Goal: Task Accomplishment & Management: Use online tool/utility

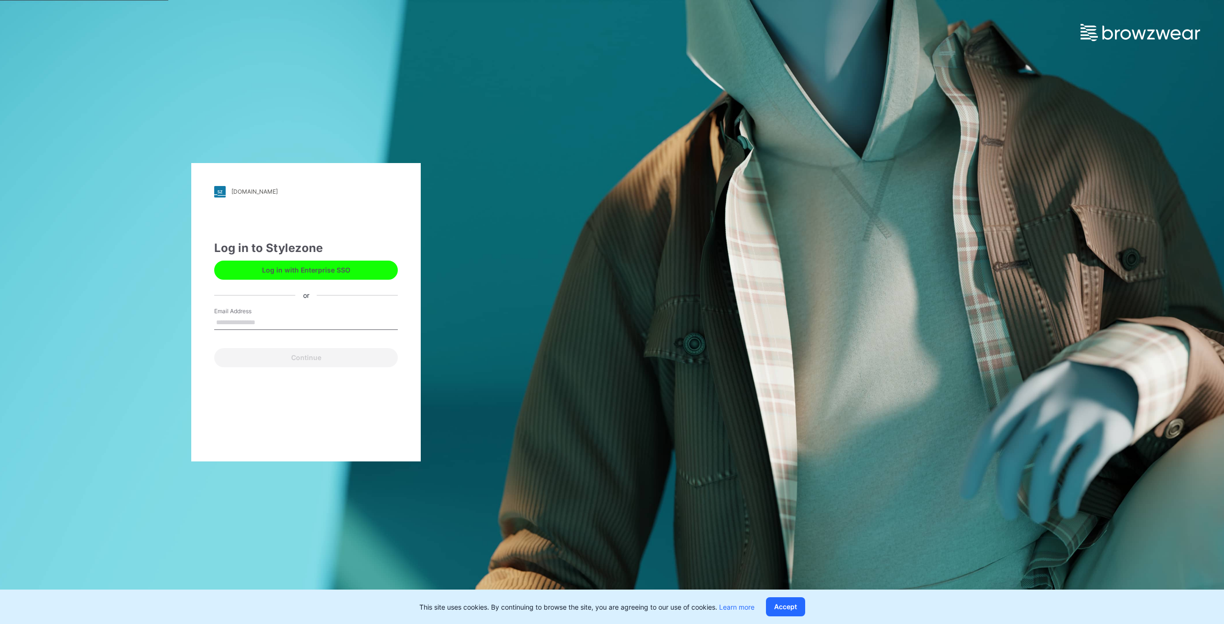
click at [287, 323] on input "Email Address" at bounding box center [306, 323] width 184 height 14
type input "**********"
click at [272, 356] on button "Continue" at bounding box center [306, 357] width 184 height 19
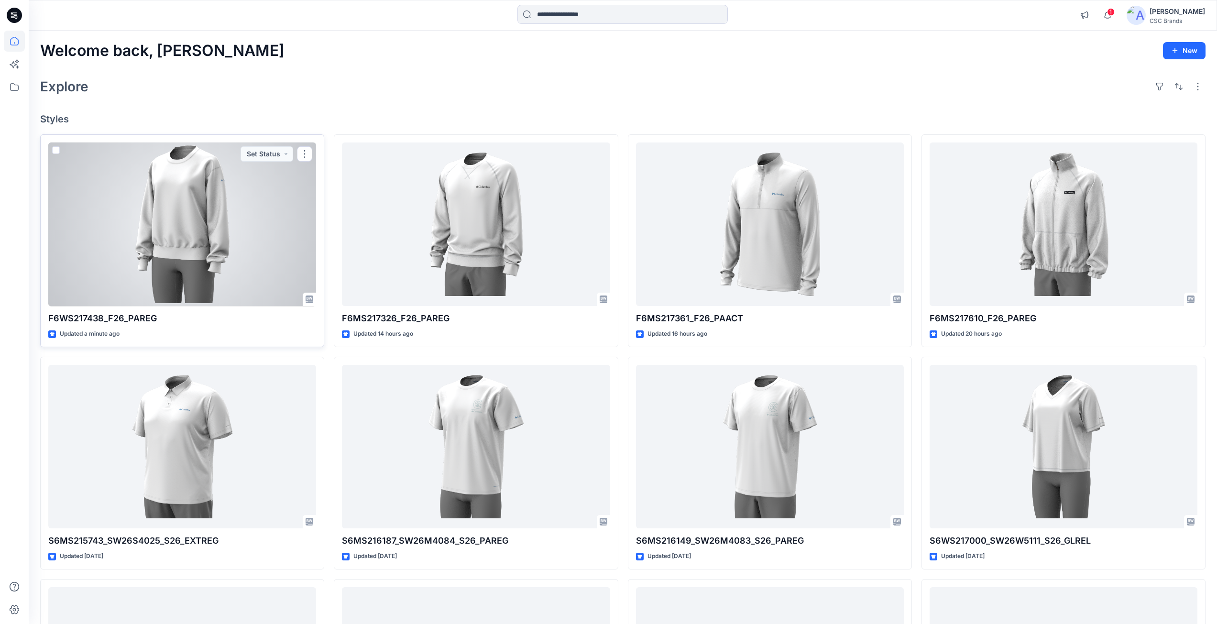
click at [272, 263] on div at bounding box center [182, 225] width 268 height 164
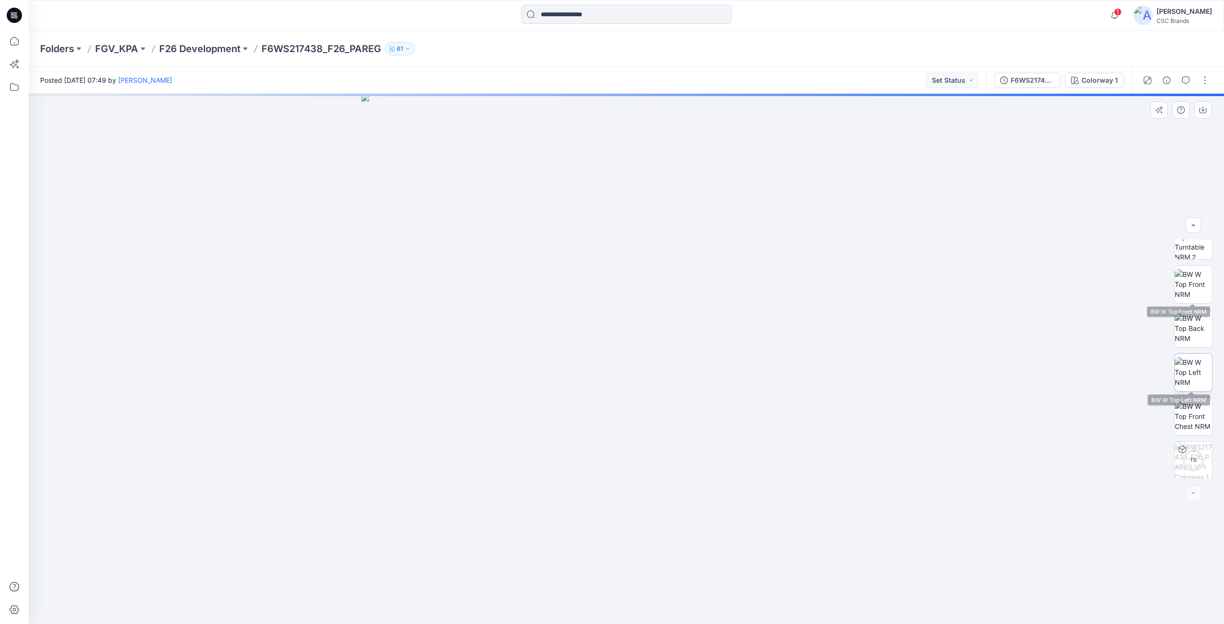
scroll to position [107, 0]
click at [1204, 79] on button "button" at bounding box center [1205, 80] width 15 height 15
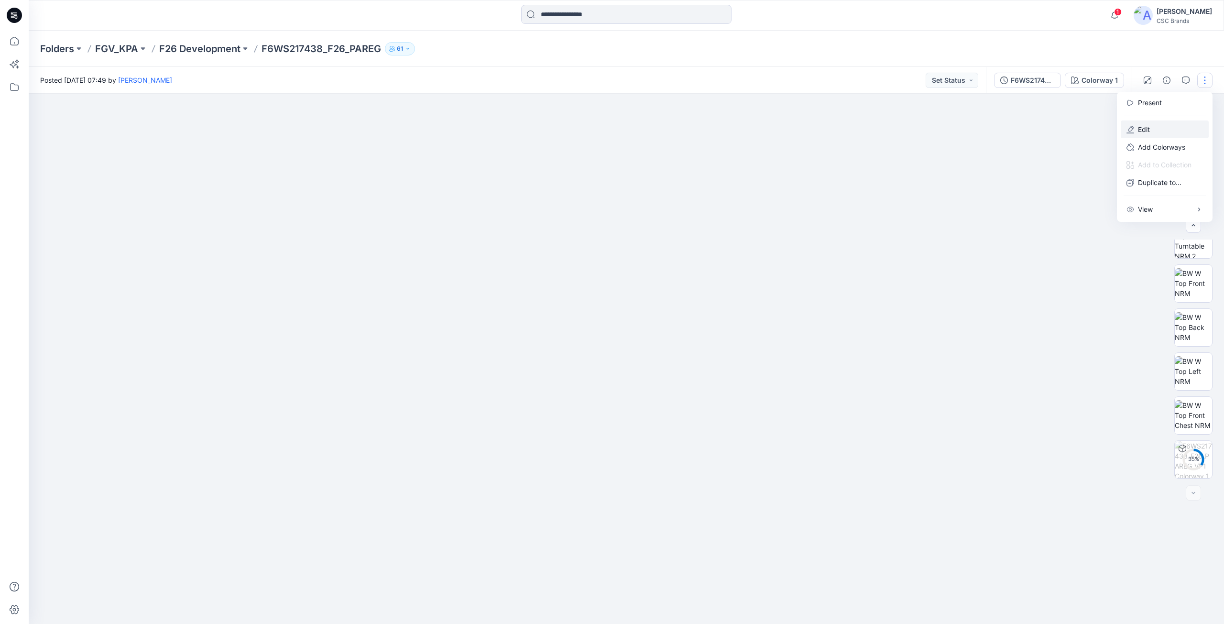
click at [1151, 127] on button "Edit" at bounding box center [1165, 130] width 88 height 18
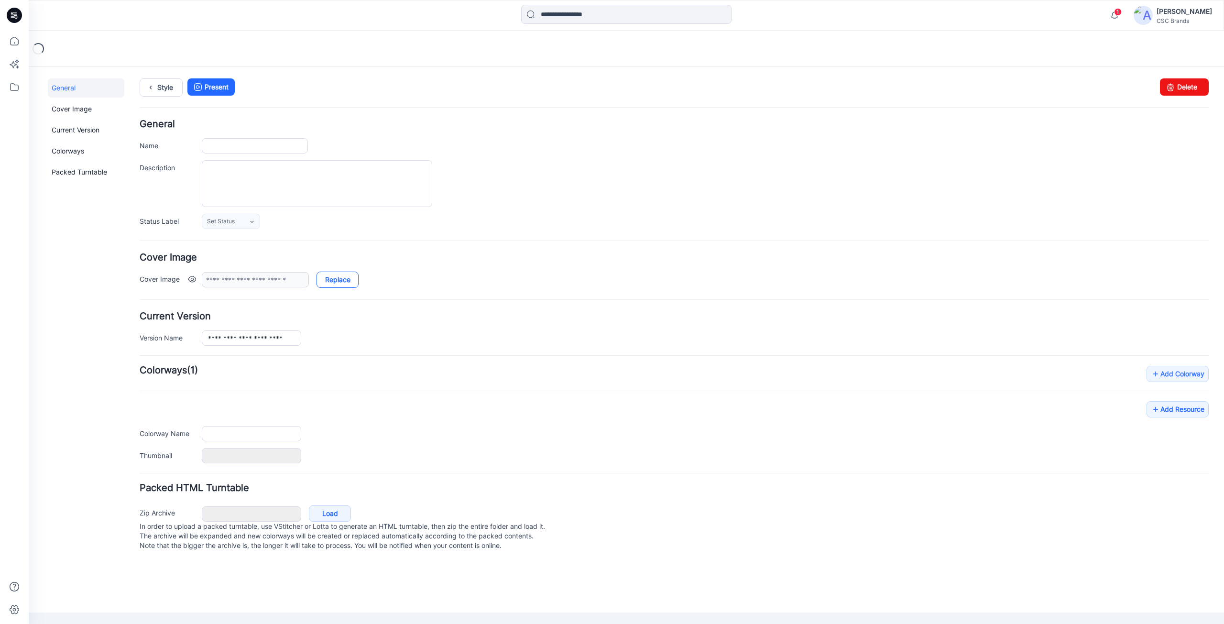
type input "**********"
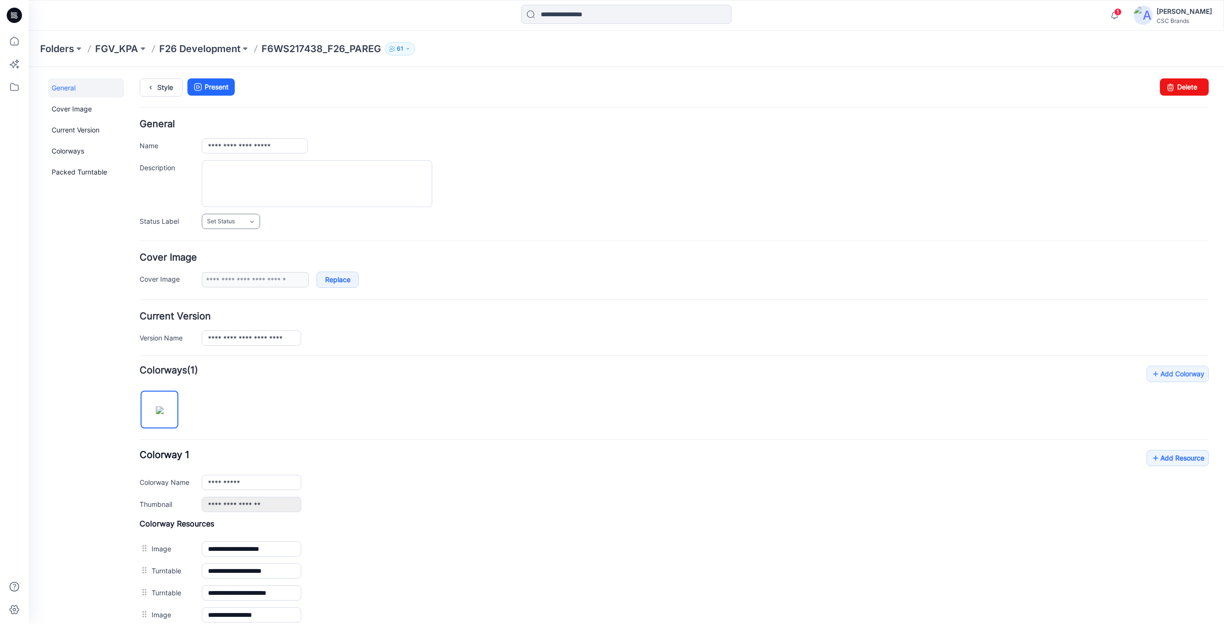
click at [225, 223] on span "Set Status" at bounding box center [221, 222] width 28 height 10
click at [224, 264] on link "Virtual Proto 1" at bounding box center [240, 263] width 73 height 20
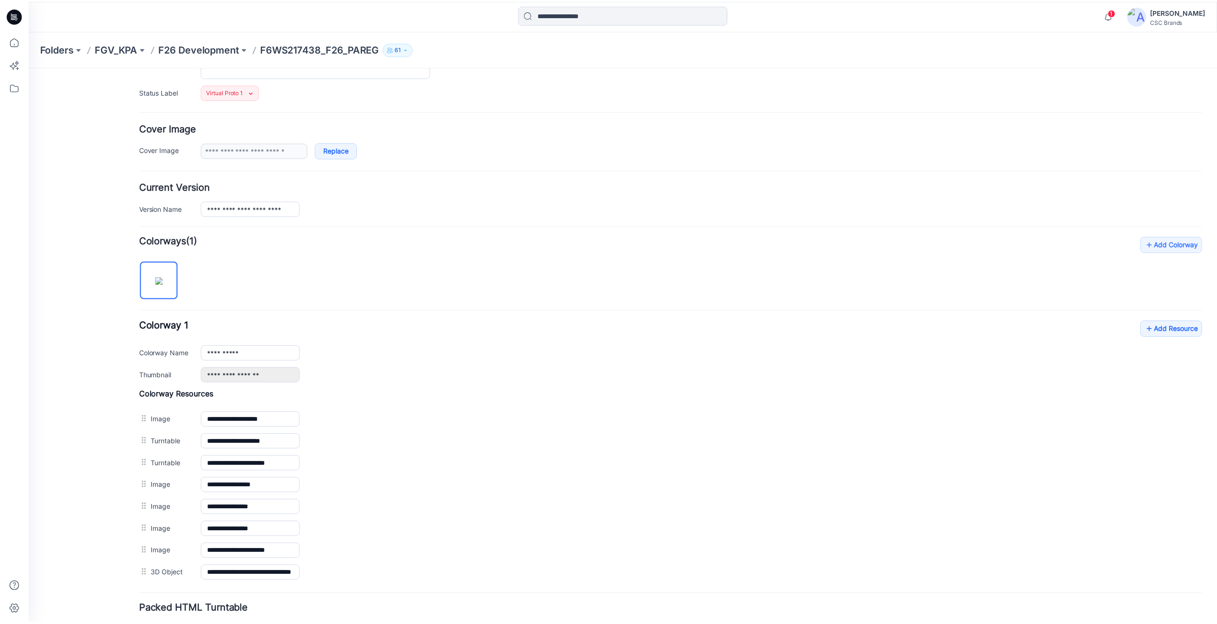
scroll to position [199, 0]
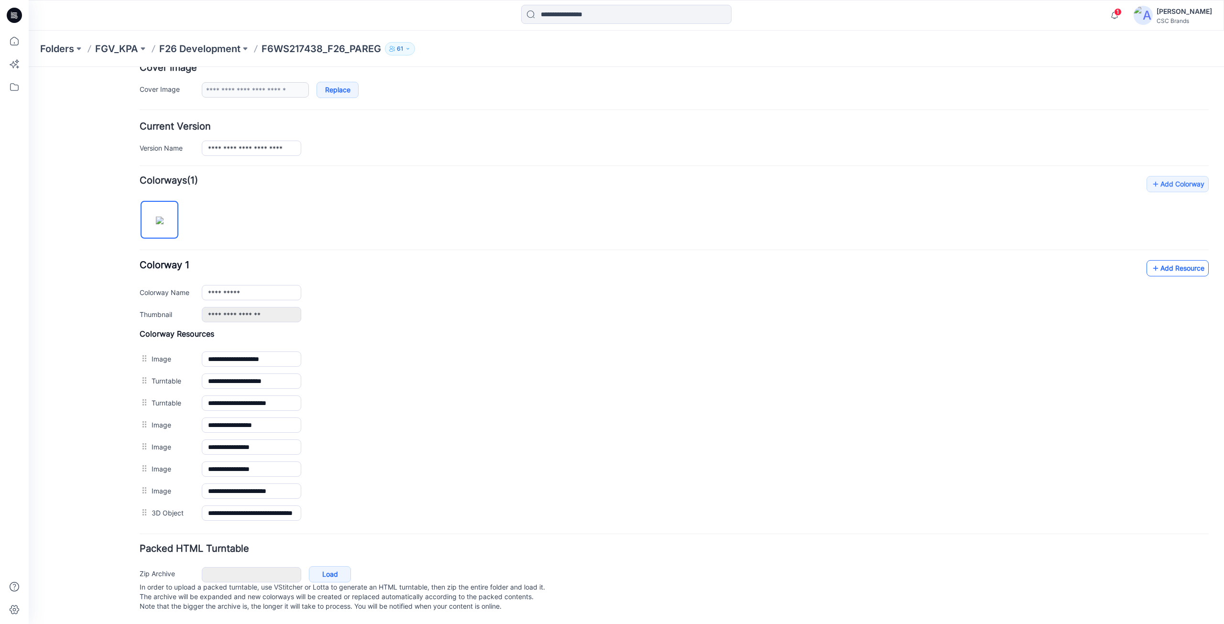
click at [1167, 262] on link "Add Resource" at bounding box center [1178, 268] width 62 height 16
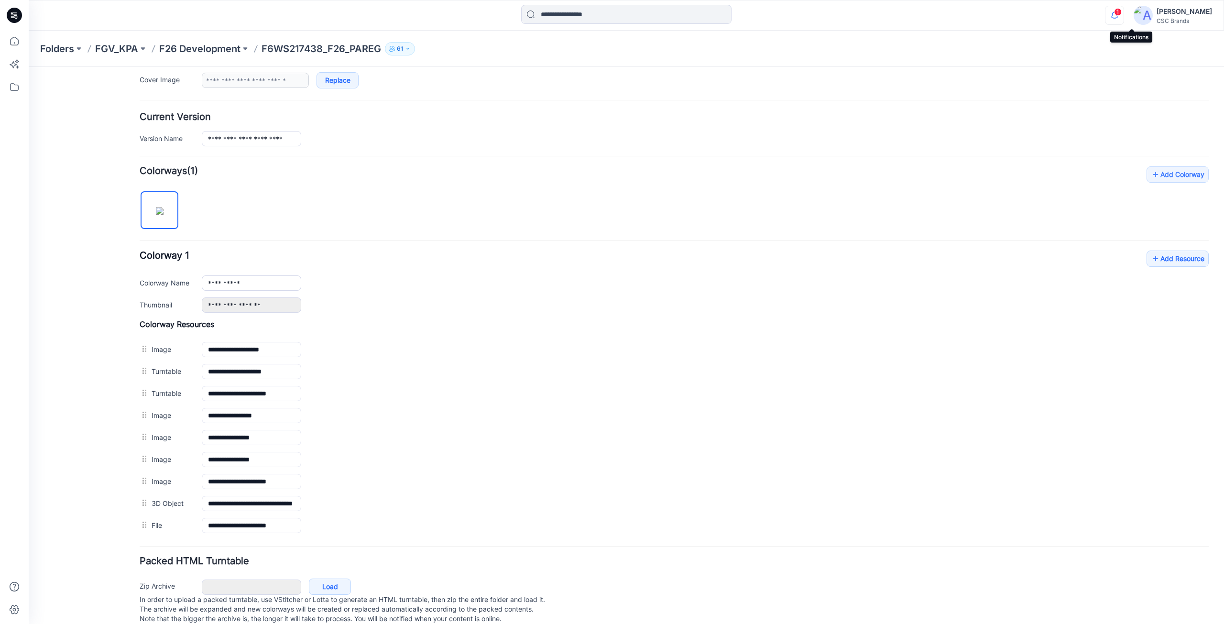
click at [1124, 17] on icon "button" at bounding box center [1115, 15] width 18 height 19
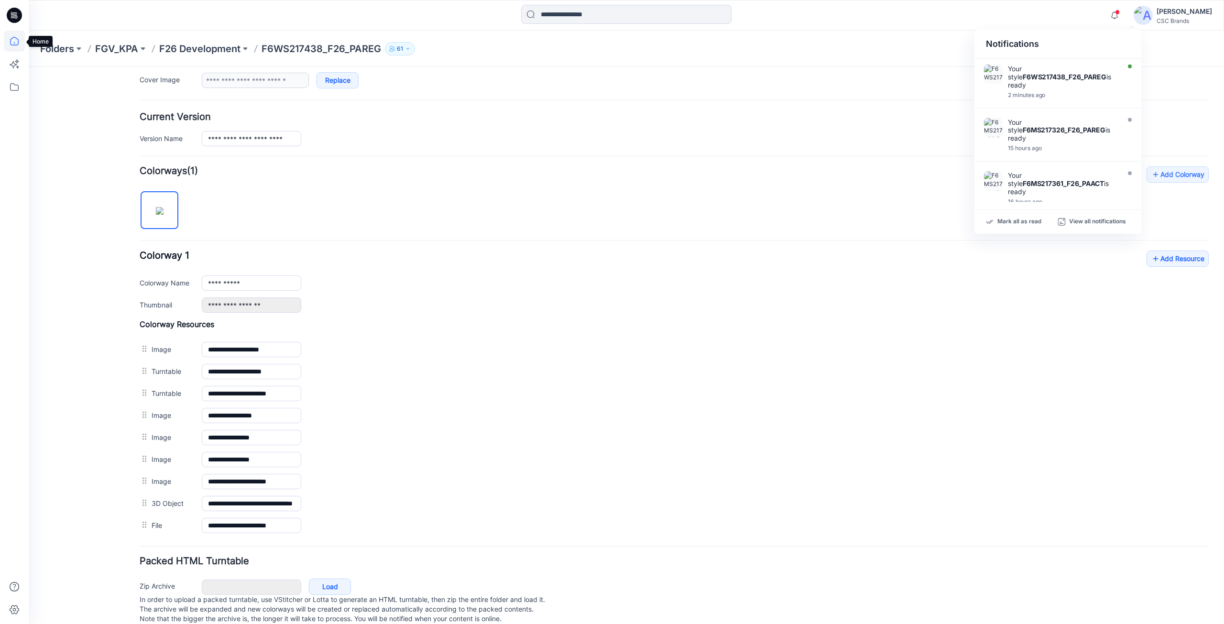
click at [17, 39] on icon at bounding box center [14, 41] width 9 height 9
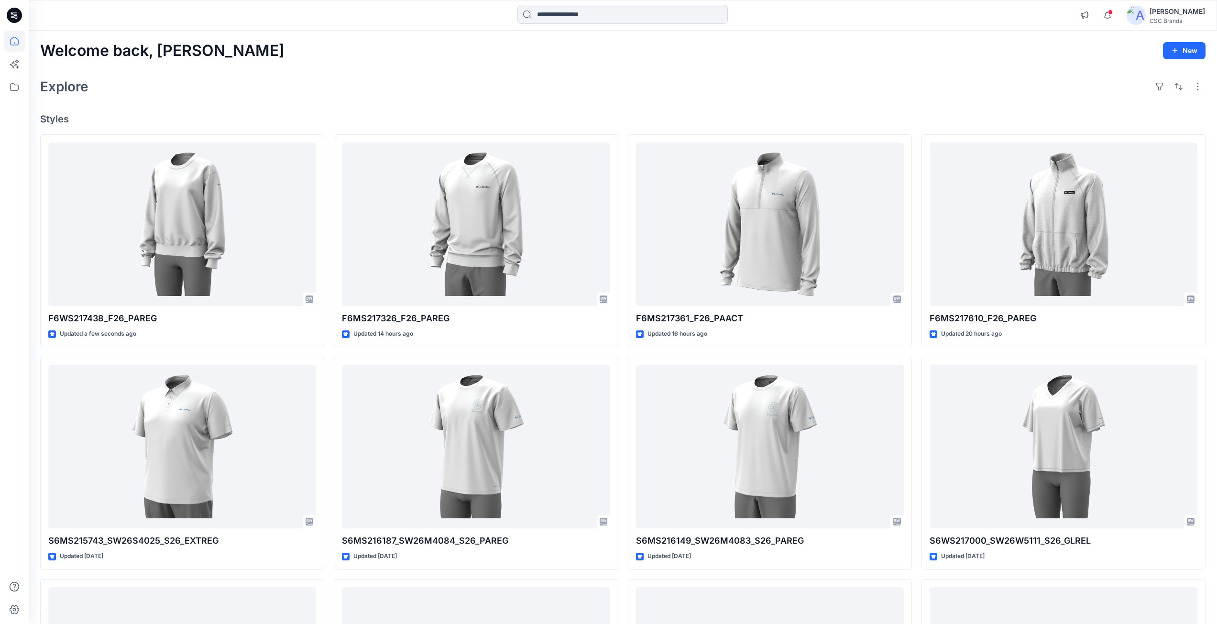
click at [494, 76] on div "Explore" at bounding box center [623, 86] width 1166 height 23
click at [513, 76] on div "Explore" at bounding box center [623, 86] width 1166 height 23
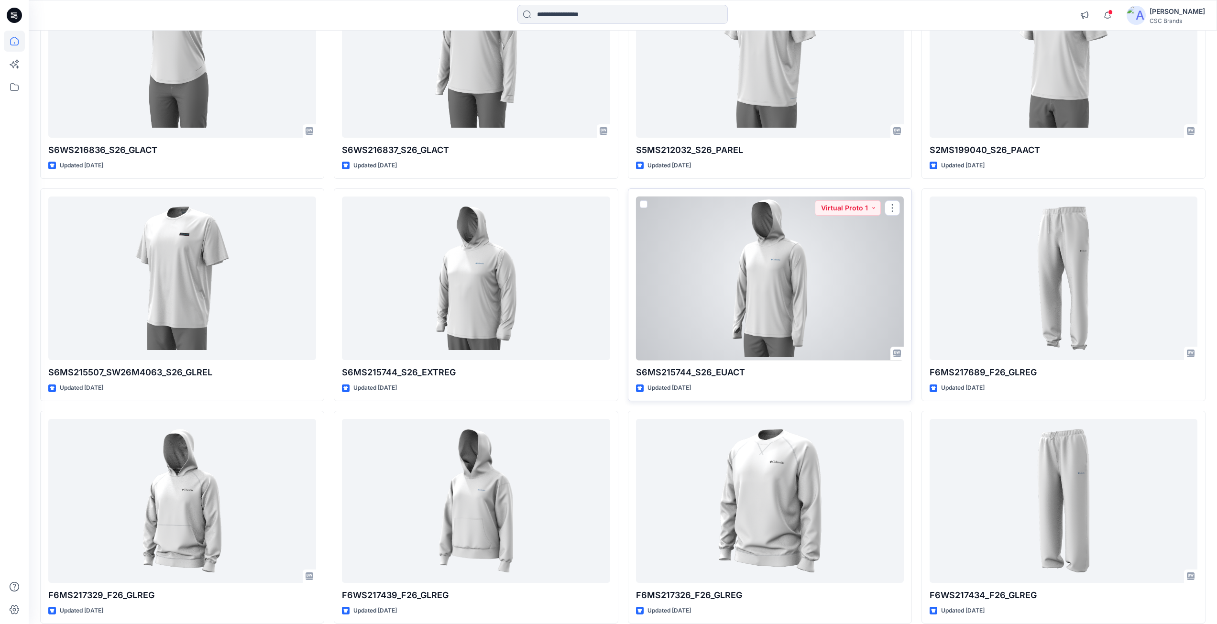
scroll to position [2216, 0]
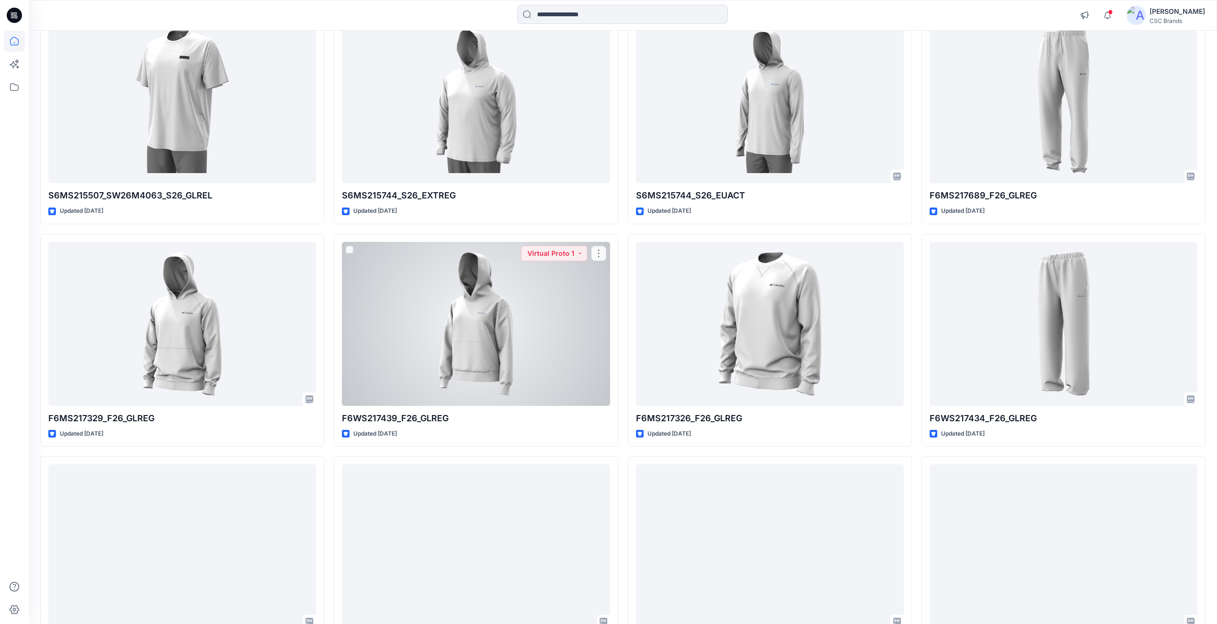
scroll to position [2168, 0]
